Goal: Task Accomplishment & Management: Manage account settings

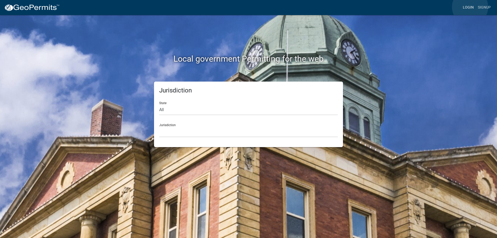
click at [470, 7] on link "Login" at bounding box center [468, 8] width 15 height 10
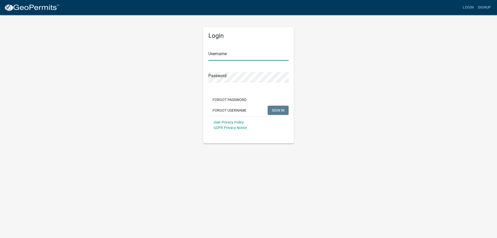
click at [265, 57] on input "Username" at bounding box center [248, 55] width 80 height 11
type input "r"
type input "bhamilton"
click at [274, 108] on span "SIGN IN" at bounding box center [278, 110] width 13 height 4
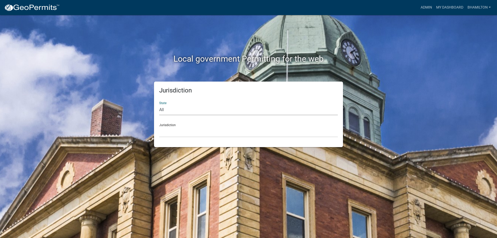
click at [168, 107] on select "All [US_STATE] [US_STATE] [US_STATE] [US_STATE] [US_STATE] [US_STATE] [US_STATE…" at bounding box center [248, 110] width 179 height 11
select select "[US_STATE]"
click at [159, 105] on select "All [US_STATE] [US_STATE] [US_STATE] [US_STATE] [US_STATE] [US_STATE] [US_STATE…" at bounding box center [248, 110] width 179 height 11
click at [179, 130] on select "City of [GEOGRAPHIC_DATA], [US_STATE] City of [GEOGRAPHIC_DATA], [US_STATE] Cit…" at bounding box center [248, 132] width 179 height 11
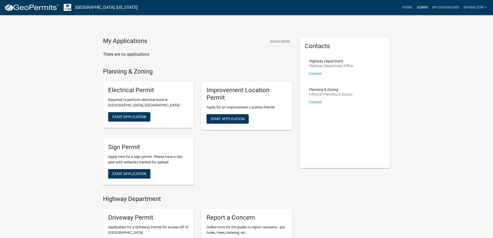
click at [423, 9] on link "Admin" at bounding box center [422, 8] width 16 height 10
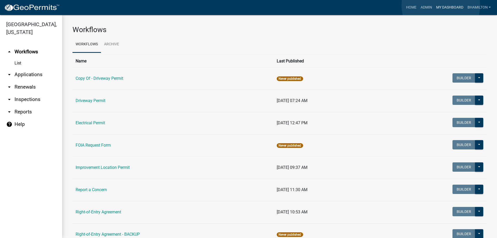
click at [441, 5] on link "My Dashboard" at bounding box center [449, 8] width 31 height 10
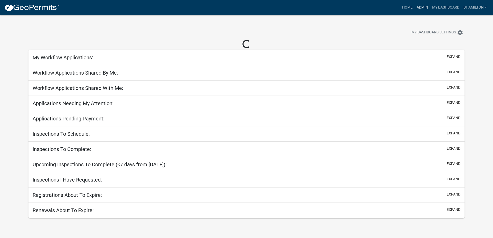
click at [425, 8] on link "Admin" at bounding box center [422, 8] width 16 height 10
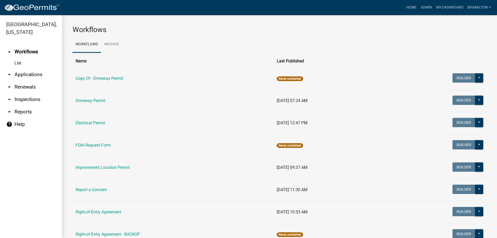
click at [20, 76] on link "arrow_drop_down Applications" at bounding box center [31, 74] width 62 height 12
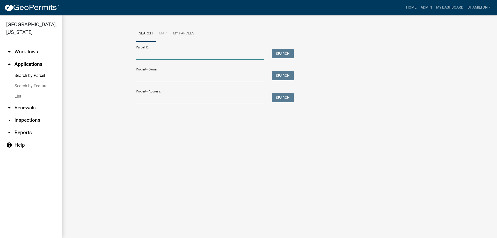
click at [152, 51] on input "Parcel ID:" at bounding box center [200, 54] width 128 height 11
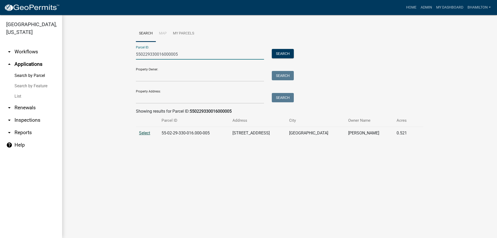
type input "550229330016000005"
click at [146, 132] on span "Select" at bounding box center [144, 132] width 11 height 5
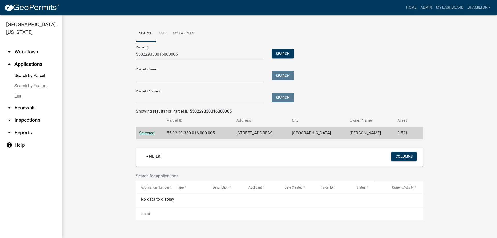
click at [150, 132] on span "Selected" at bounding box center [147, 132] width 16 height 5
click at [145, 54] on input "550229330016000005" at bounding box center [200, 54] width 128 height 11
click at [151, 134] on span "Selected" at bounding box center [147, 132] width 16 height 5
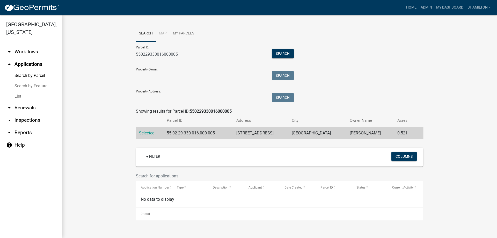
click at [191, 134] on td "55-02-29-330-016.000-005" at bounding box center [198, 133] width 69 height 13
click at [24, 88] on link "Search by Feature" at bounding box center [31, 86] width 62 height 10
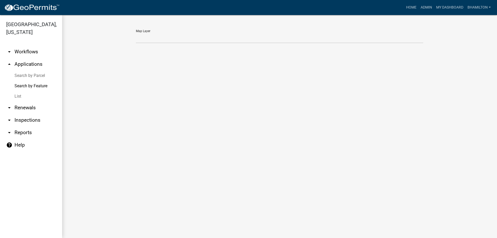
click at [18, 99] on link "List" at bounding box center [31, 96] width 62 height 10
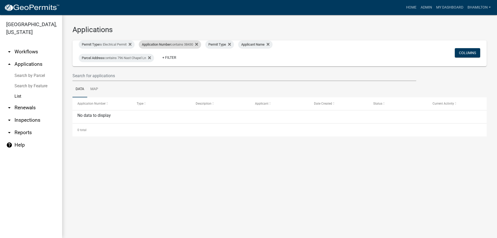
click at [165, 46] on span "Application Number" at bounding box center [156, 44] width 29 height 4
drag, startPoint x: 162, startPoint y: 63, endPoint x: 132, endPoint y: 67, distance: 30.7
click at [132, 67] on body "Internet Explorer does NOT work with GeoPermits. Get a new browser for more sec…" at bounding box center [248, 119] width 497 height 238
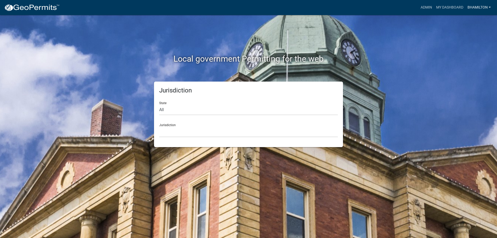
click at [480, 9] on link "bhamilton" at bounding box center [478, 8] width 27 height 10
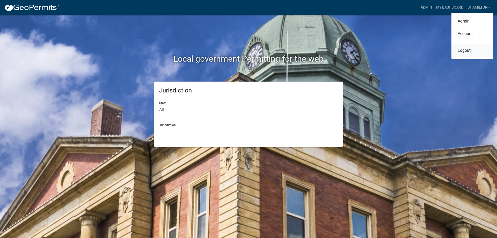
click at [465, 51] on link "Logout" at bounding box center [471, 50] width 41 height 12
